Goal: Understand process/instructions

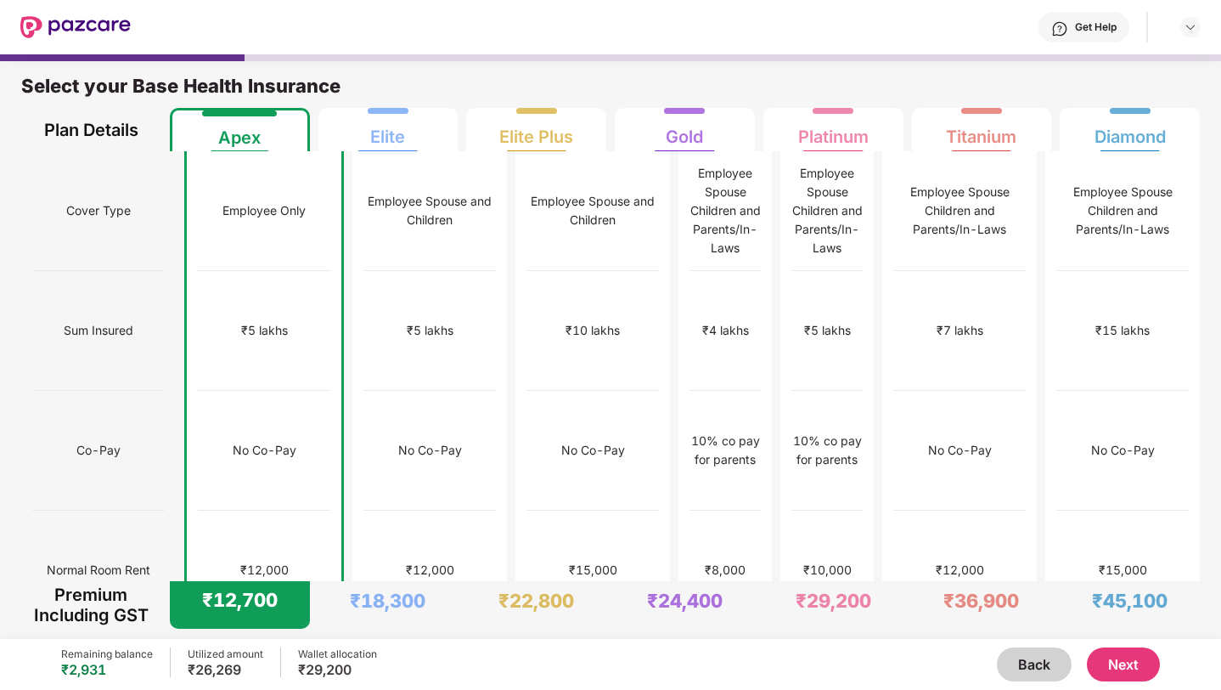
click at [1128, 662] on button "Next" at bounding box center [1123, 664] width 73 height 34
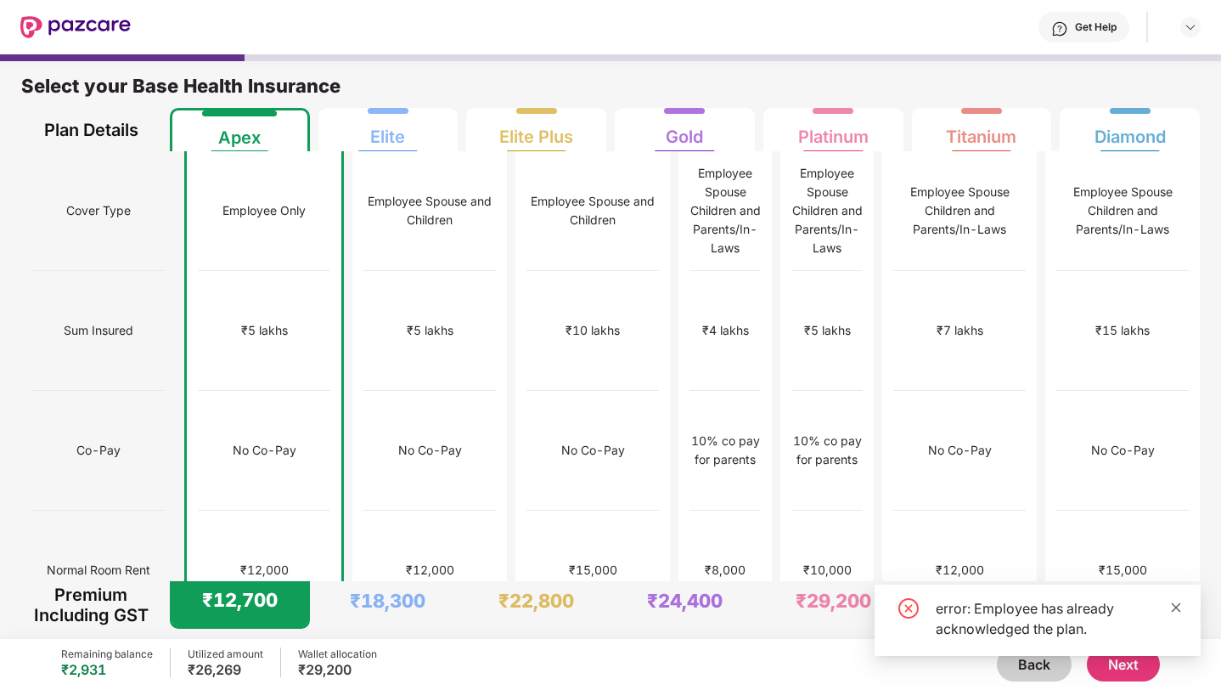
click at [1175, 609] on icon "close" at bounding box center [1176, 607] width 12 height 12
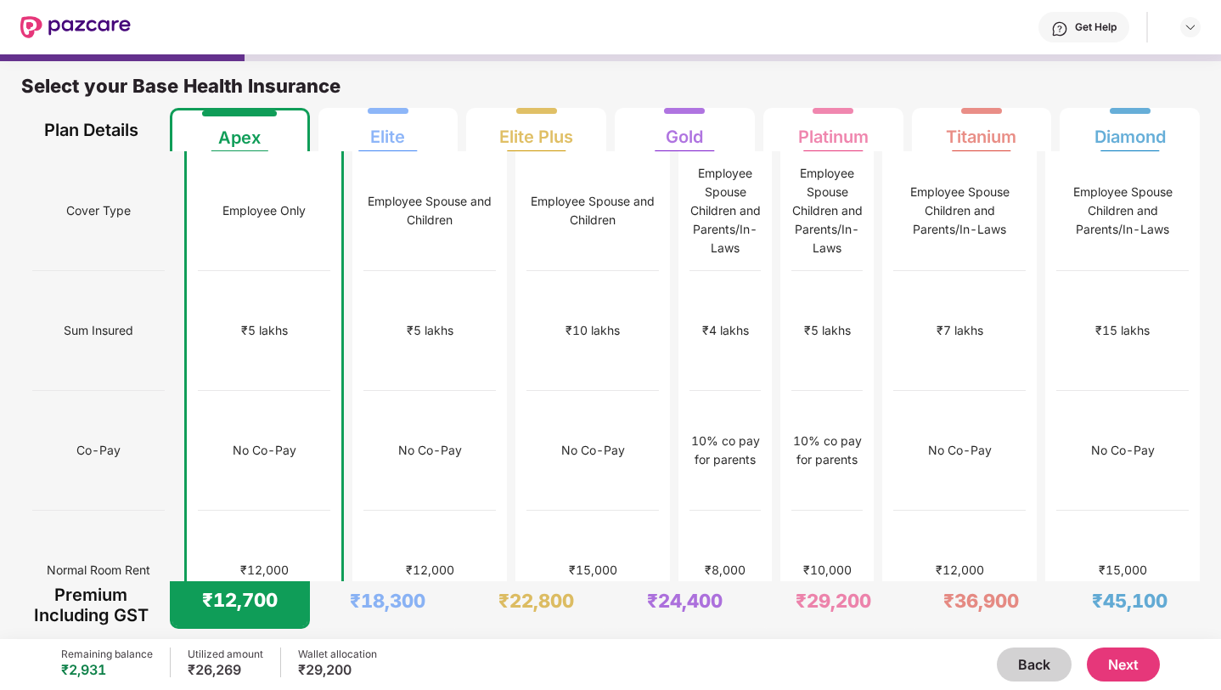
click at [1120, 656] on button "Next" at bounding box center [1123, 664] width 73 height 34
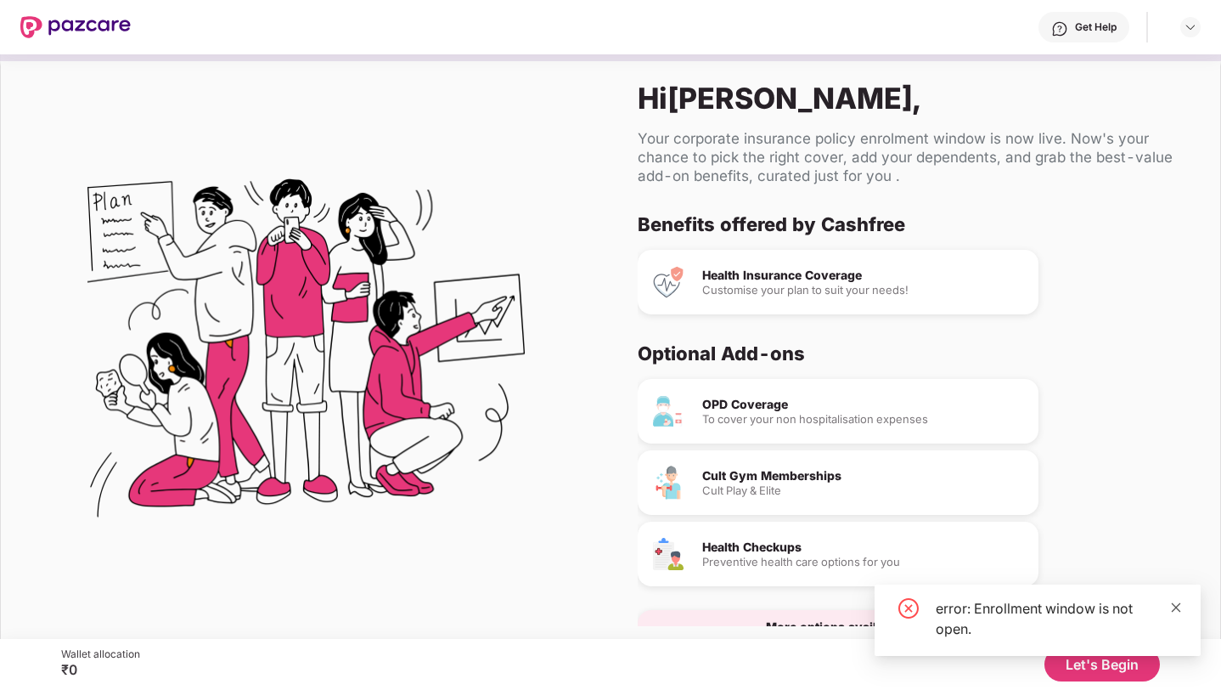
click at [1180, 607] on icon "close" at bounding box center [1176, 607] width 12 height 12
click at [1070, 655] on button "Let's Begin" at bounding box center [1101, 664] width 115 height 34
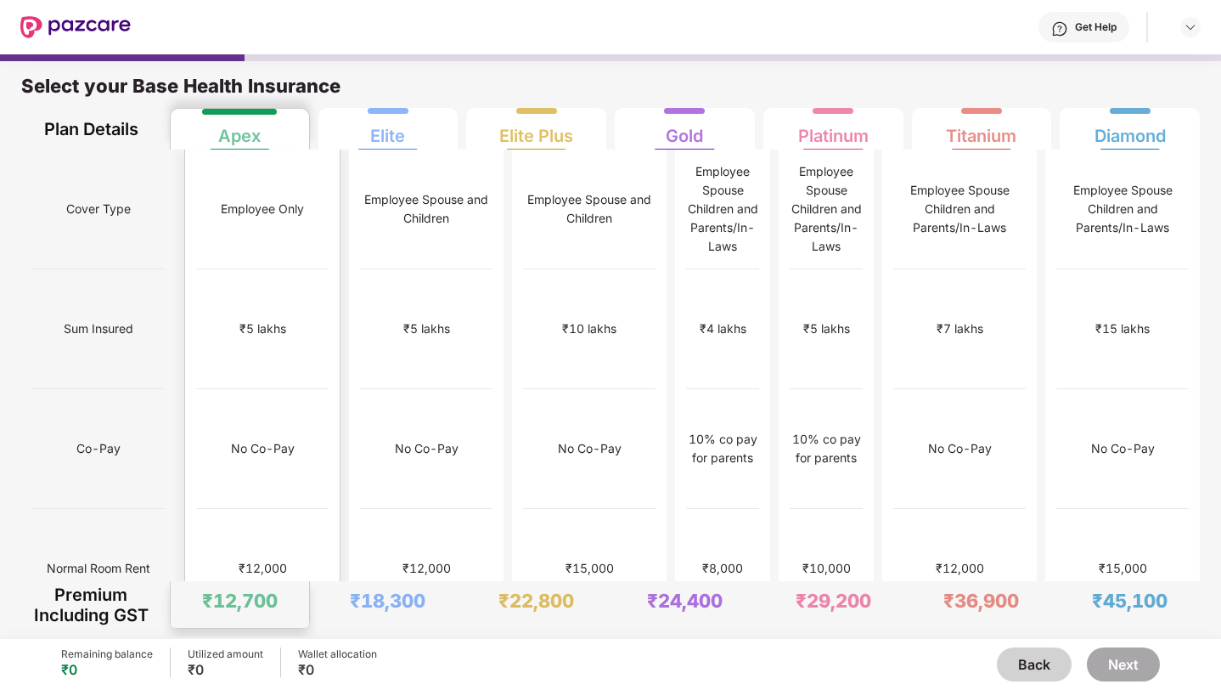
click at [257, 628] on div "No limit" at bounding box center [262, 688] width 132 height 120
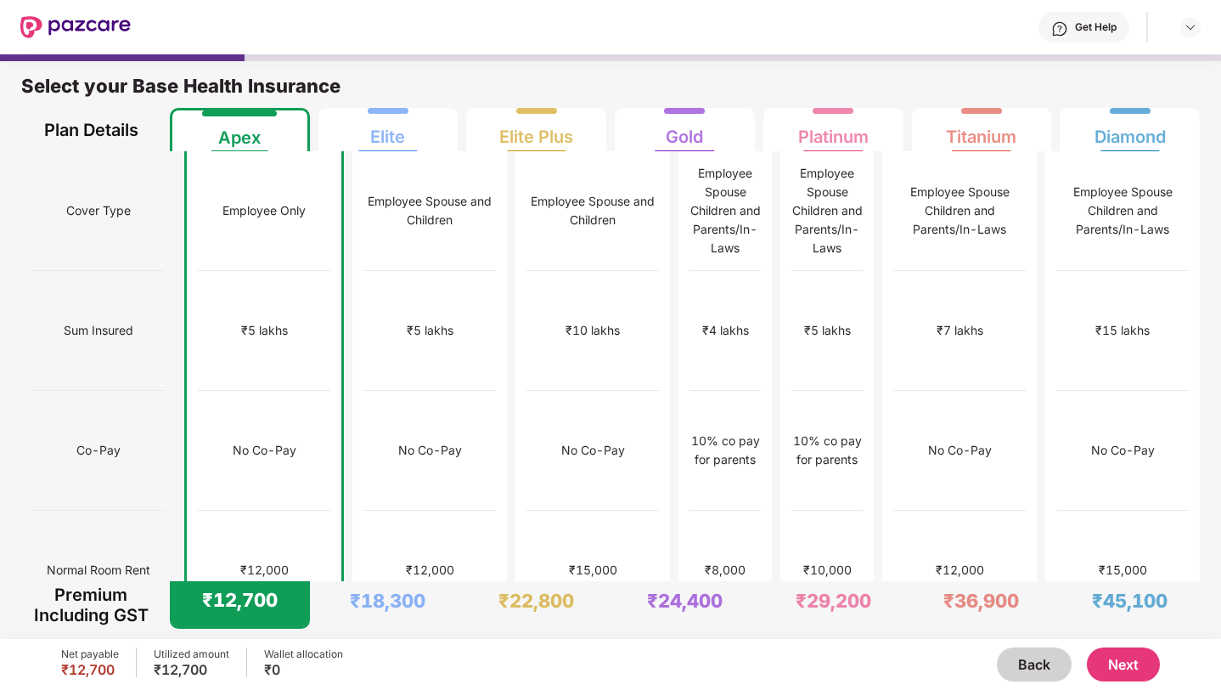
click at [1027, 667] on button "Back" at bounding box center [1034, 664] width 75 height 34
